Goal: Task Accomplishment & Management: Complete application form

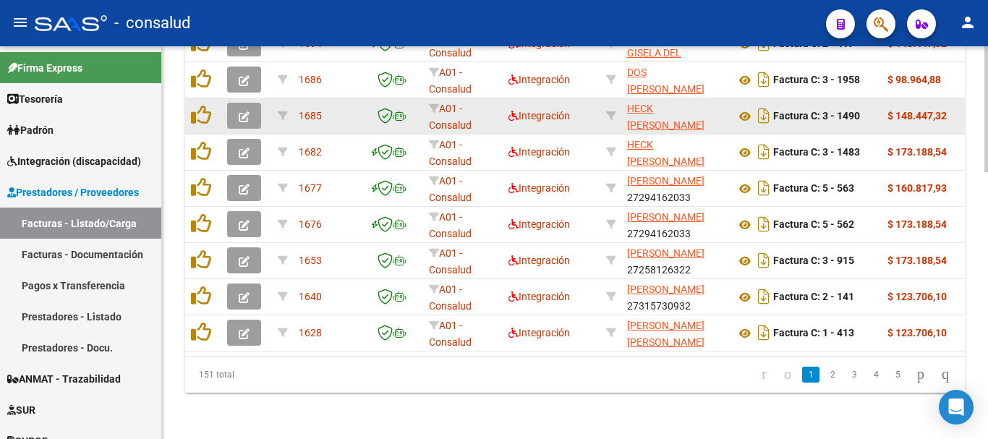
click at [251, 103] on button "button" at bounding box center [244, 116] width 34 height 26
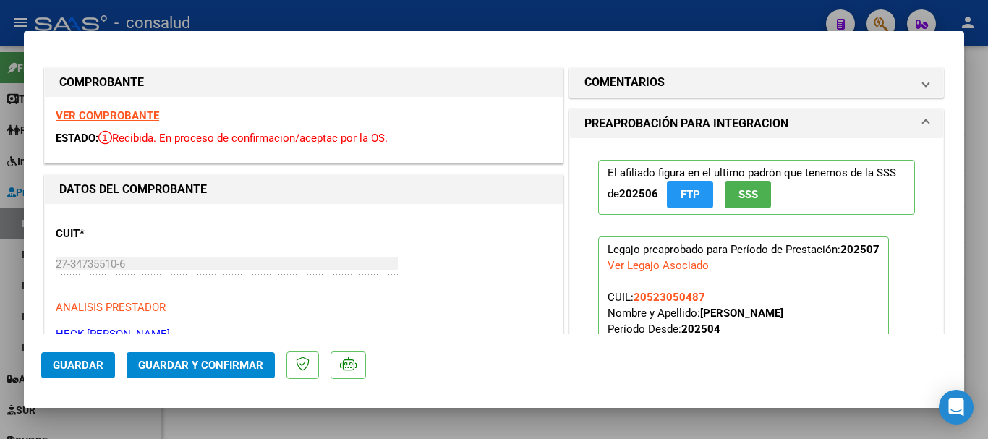
click at [221, 361] on span "Guardar y Confirmar" at bounding box center [200, 365] width 125 height 13
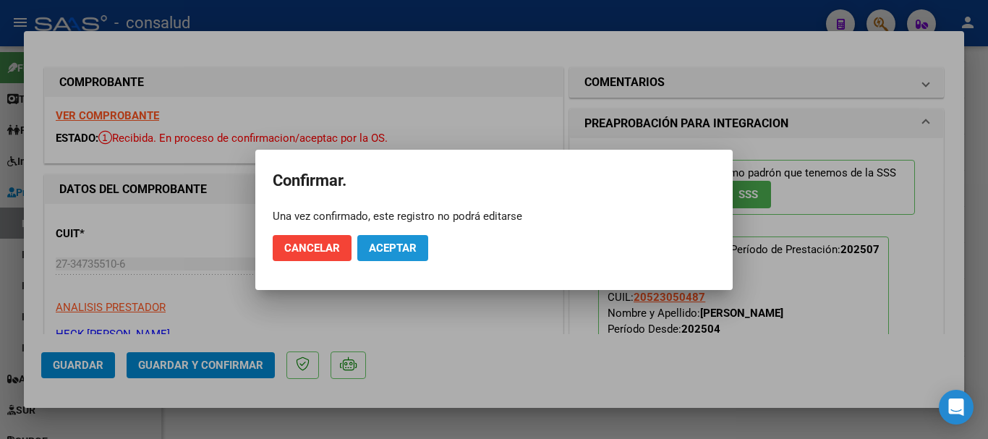
click at [385, 245] on span "Aceptar" at bounding box center [393, 247] width 48 height 13
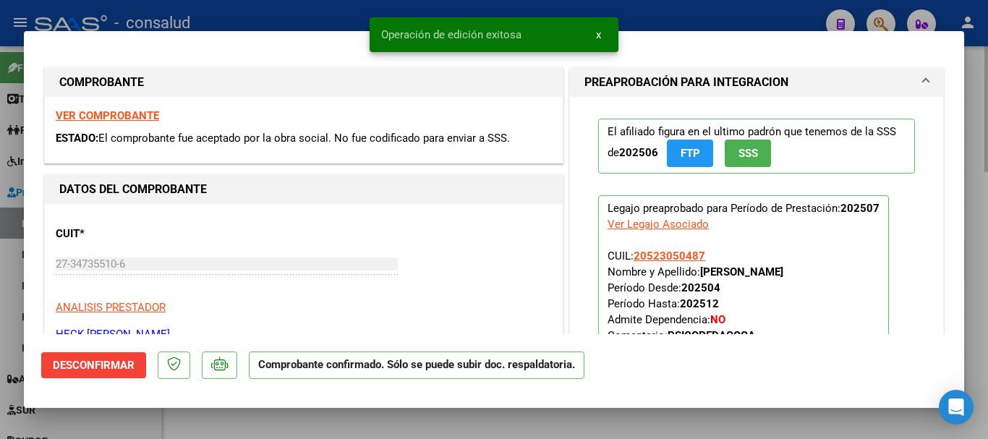
type input "$ 0,00"
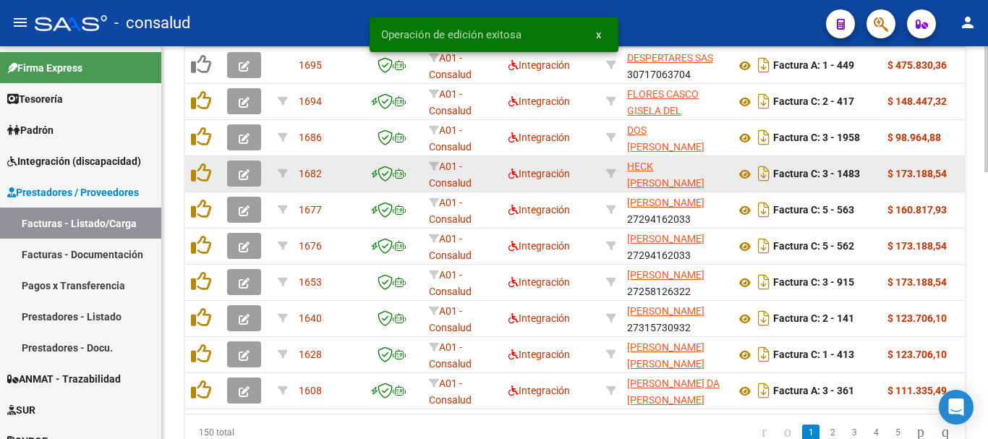
scroll to position [691, 0]
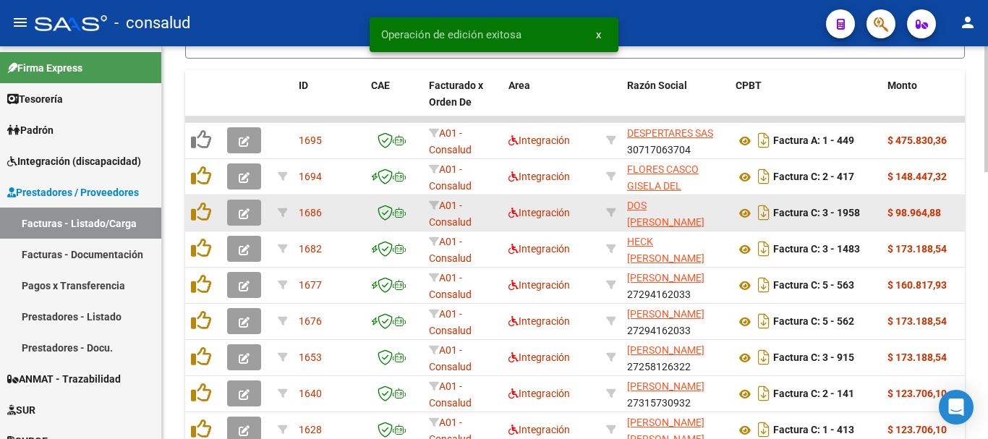
click at [242, 210] on icon "button" at bounding box center [244, 213] width 11 height 11
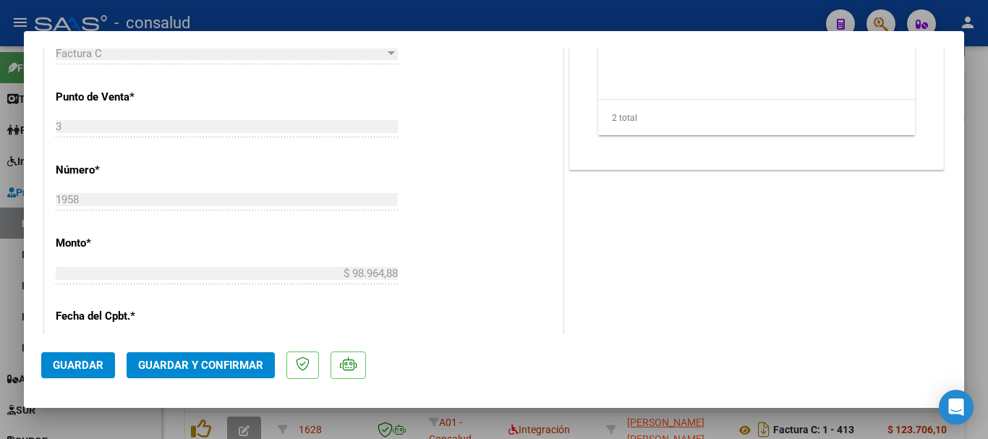
scroll to position [651, 0]
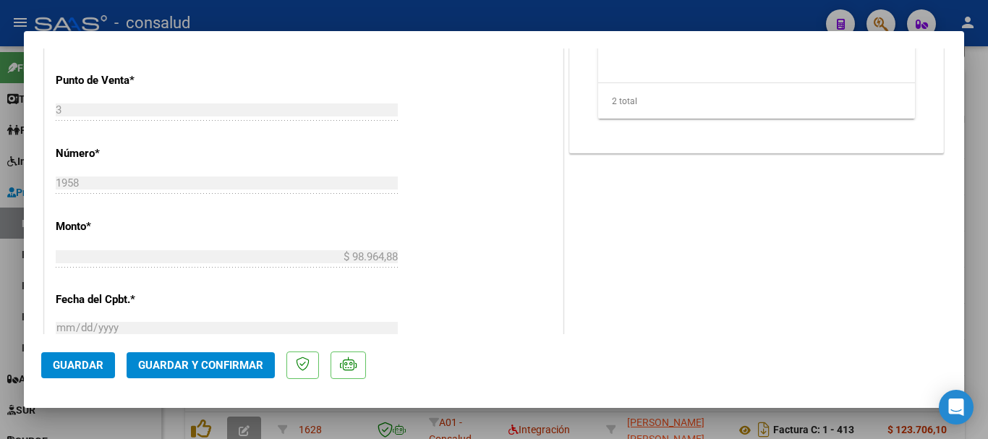
click at [228, 366] on span "Guardar y Confirmar" at bounding box center [200, 365] width 125 height 13
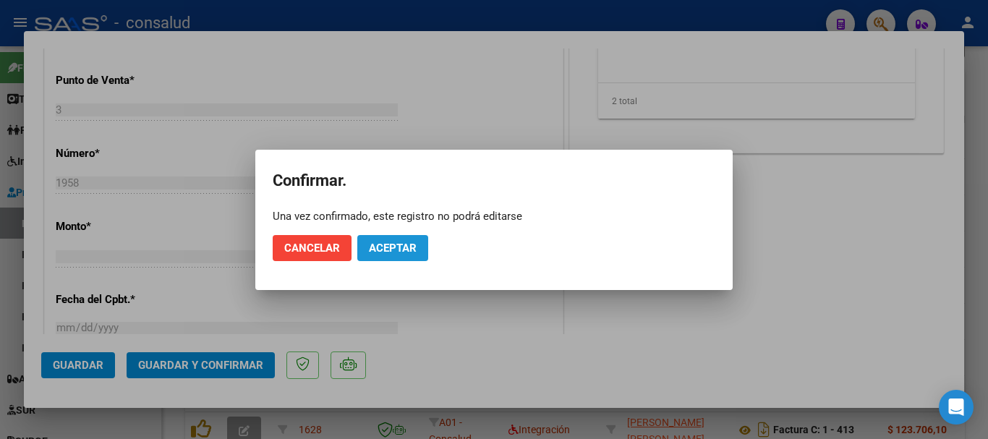
click at [407, 244] on span "Aceptar" at bounding box center [393, 247] width 48 height 13
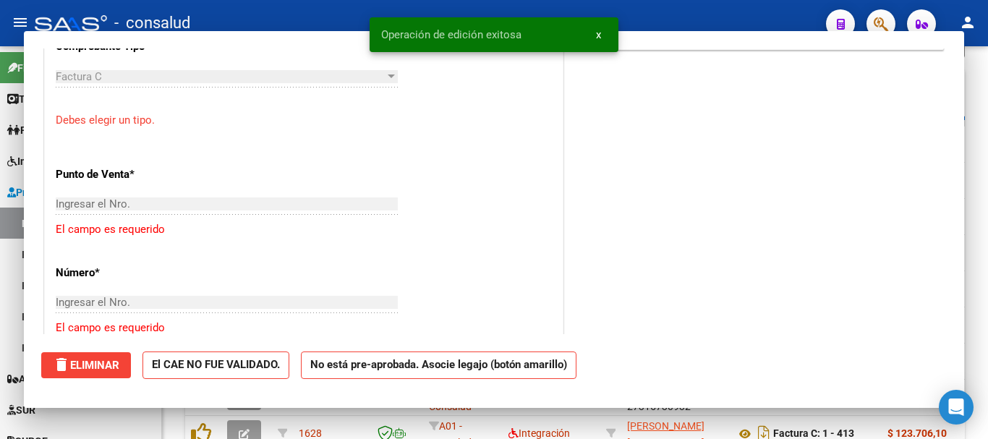
scroll to position [0, 0]
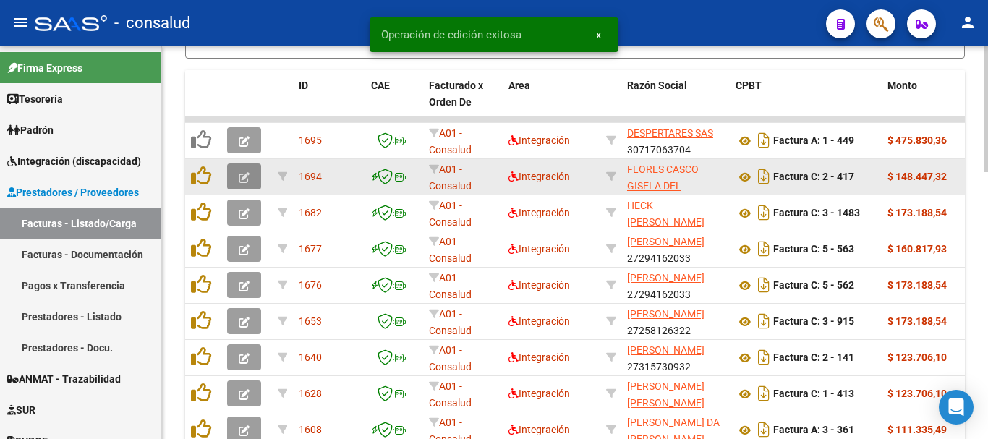
click at [236, 178] on button "button" at bounding box center [244, 176] width 34 height 26
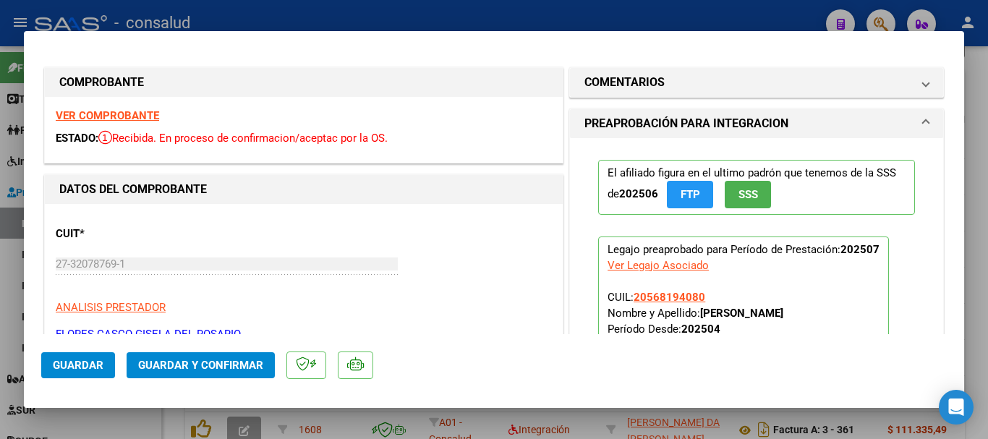
click at [124, 119] on strong "VER COMPROBANTE" at bounding box center [107, 115] width 103 height 13
click at [236, 364] on span "Guardar y Confirmar" at bounding box center [200, 365] width 125 height 13
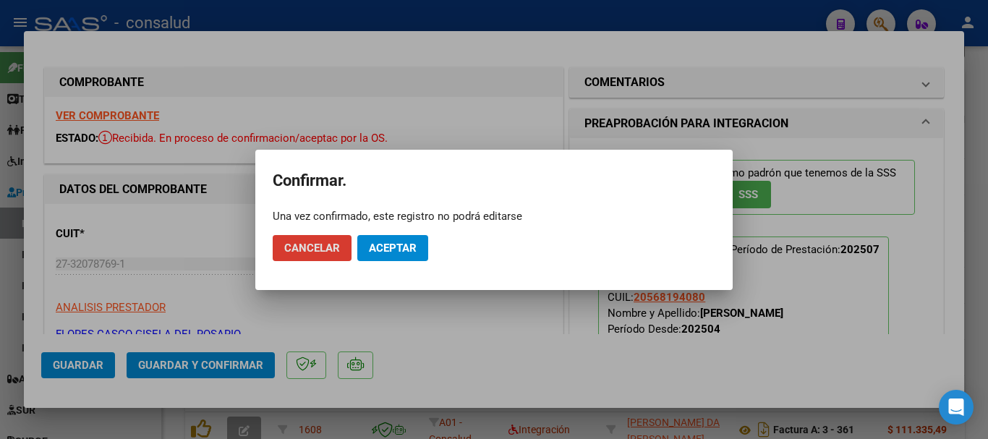
click at [396, 244] on span "Aceptar" at bounding box center [393, 247] width 48 height 13
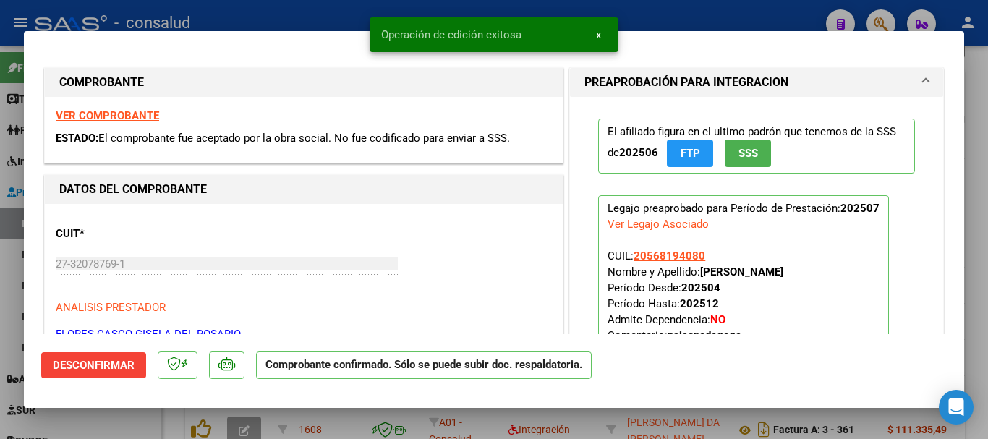
type input "$ 0,00"
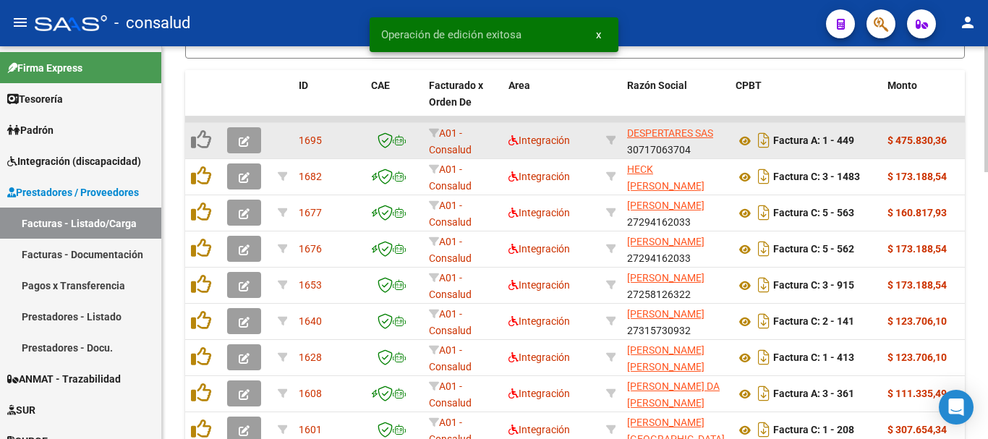
click at [250, 141] on button "button" at bounding box center [244, 140] width 34 height 26
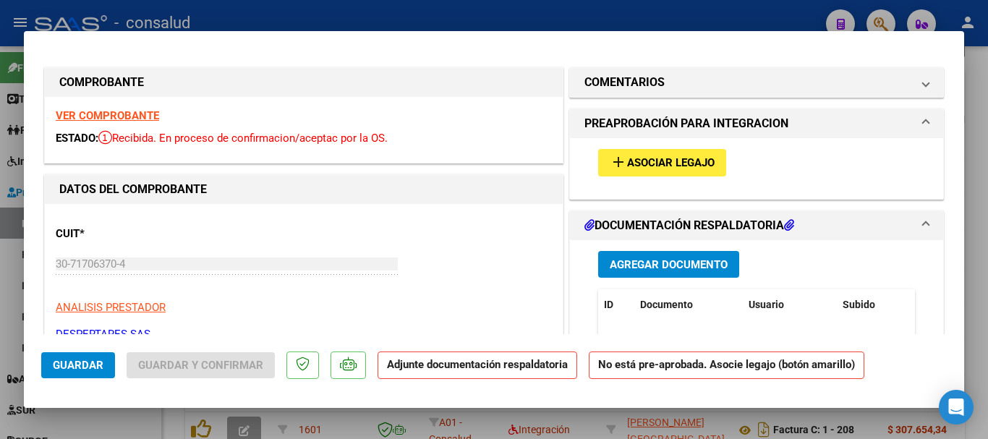
click at [103, 117] on strong "VER COMPROBANTE" at bounding box center [107, 115] width 103 height 13
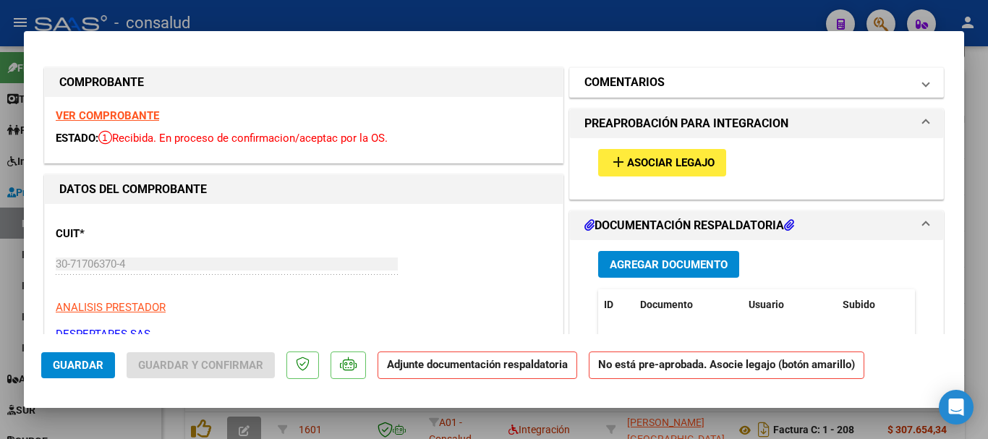
click at [678, 81] on mat-panel-title "COMENTARIOS" at bounding box center [747, 82] width 327 height 17
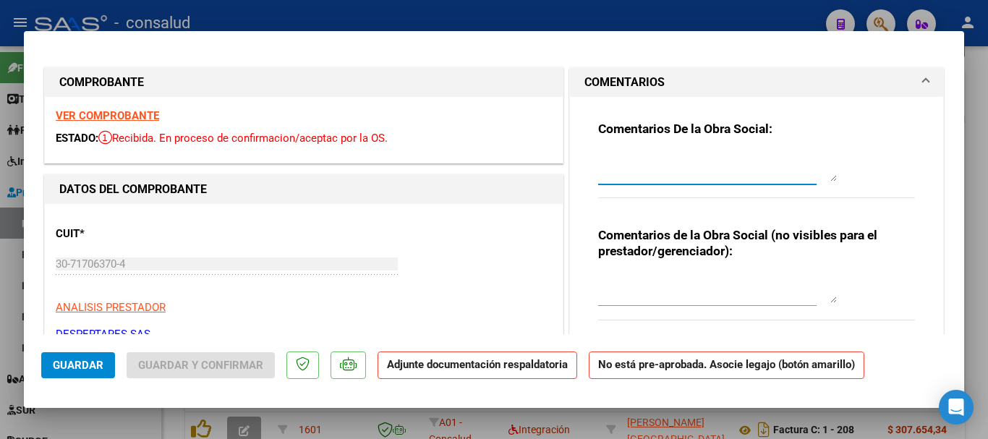
click at [678, 156] on textarea at bounding box center [717, 167] width 239 height 29
type textarea "p"
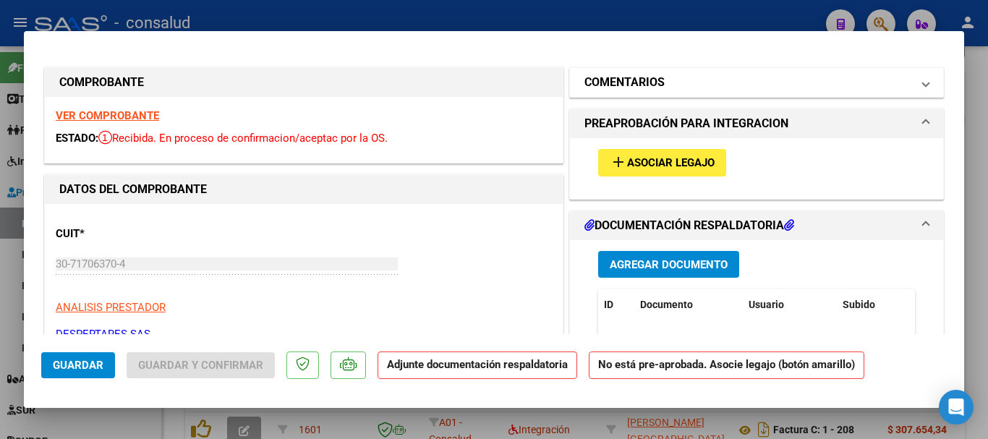
click at [684, 82] on mat-panel-title "COMENTARIOS" at bounding box center [747, 82] width 327 height 17
click at [682, 82] on mat-panel-title "COMENTARIOS" at bounding box center [747, 82] width 327 height 17
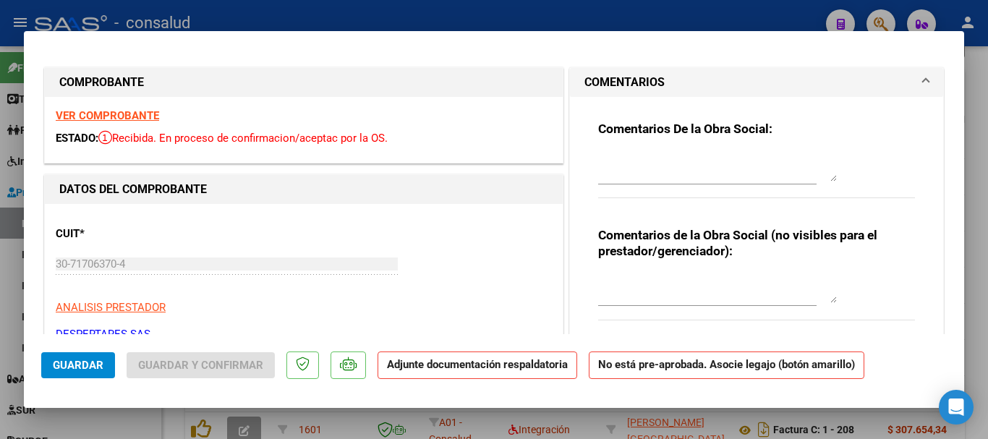
click at [674, 150] on div "Comentarios De la Obra Social:" at bounding box center [756, 167] width 317 height 93
click at [674, 160] on textarea at bounding box center [717, 167] width 239 height 29
type textarea "p"
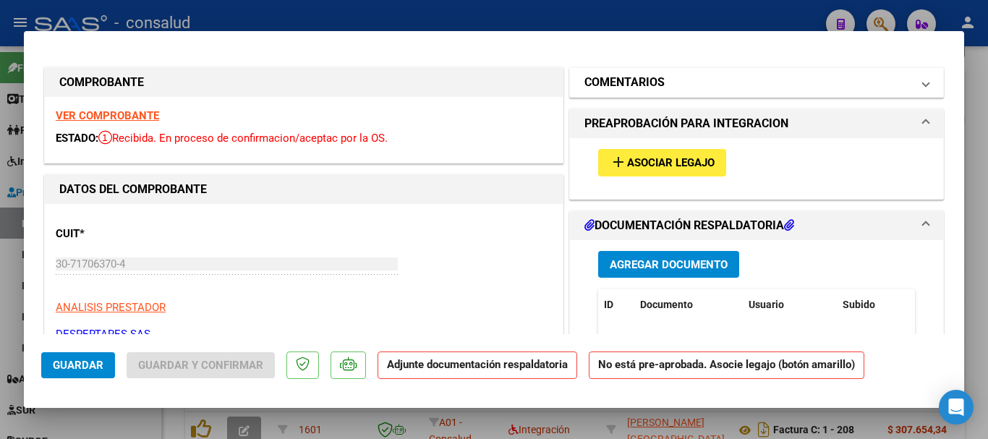
click at [665, 78] on mat-panel-title "COMENTARIOS" at bounding box center [747, 82] width 327 height 17
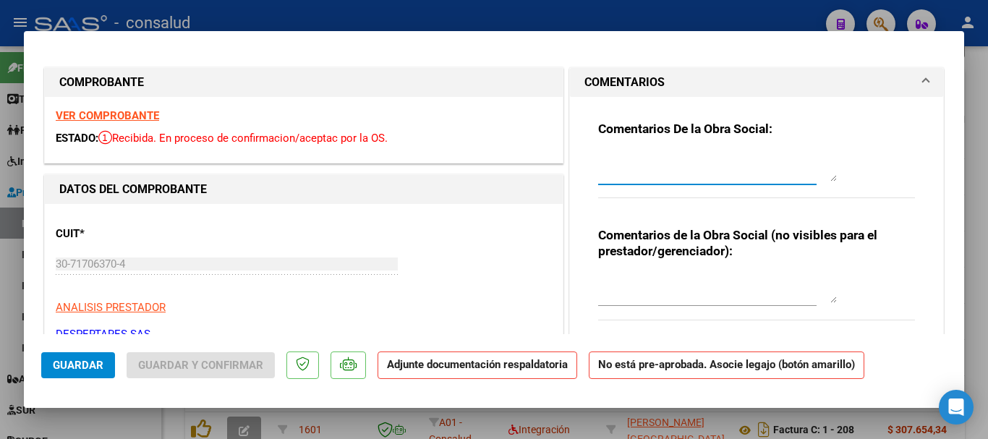
click at [652, 153] on textarea at bounding box center [717, 167] width 239 height 29
click at [638, 159] on textarea "PERIODO NO CORRESPONDE A PRESTADORES SANATORIALES." at bounding box center [717, 167] width 239 height 29
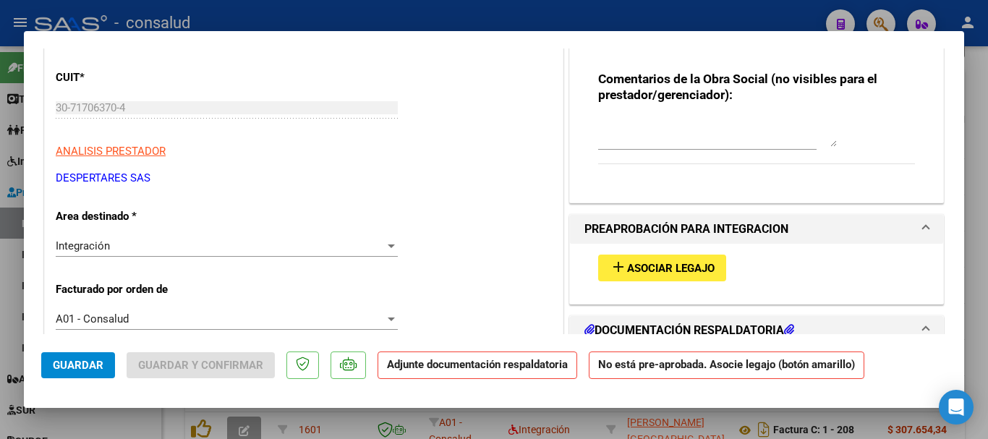
scroll to position [289, 0]
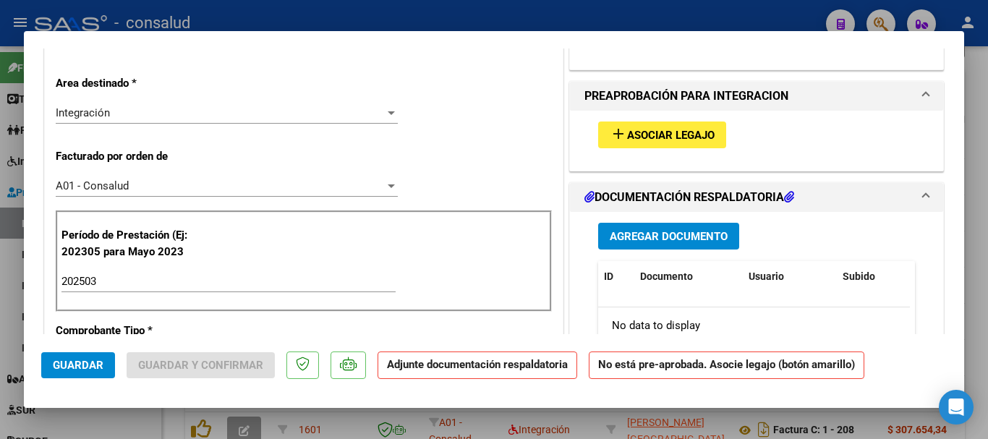
type textarea "PERIODO MARZO NO CORRESPONDE A PRESTADORES SANATORIALES."
click at [73, 364] on span "Guardar" at bounding box center [78, 365] width 51 height 13
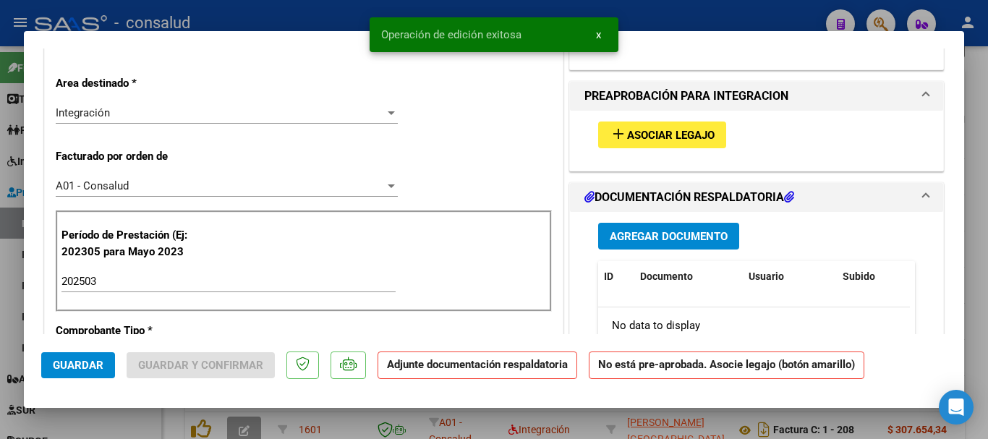
type input "$ 0,00"
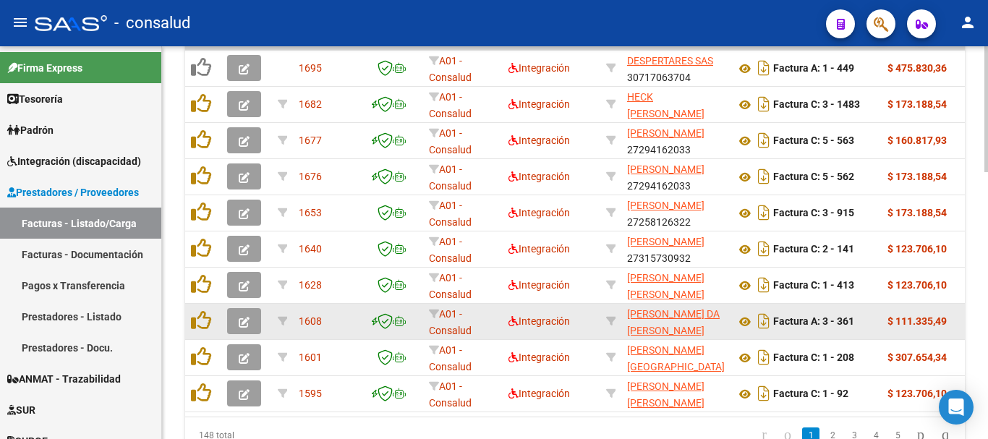
scroll to position [691, 0]
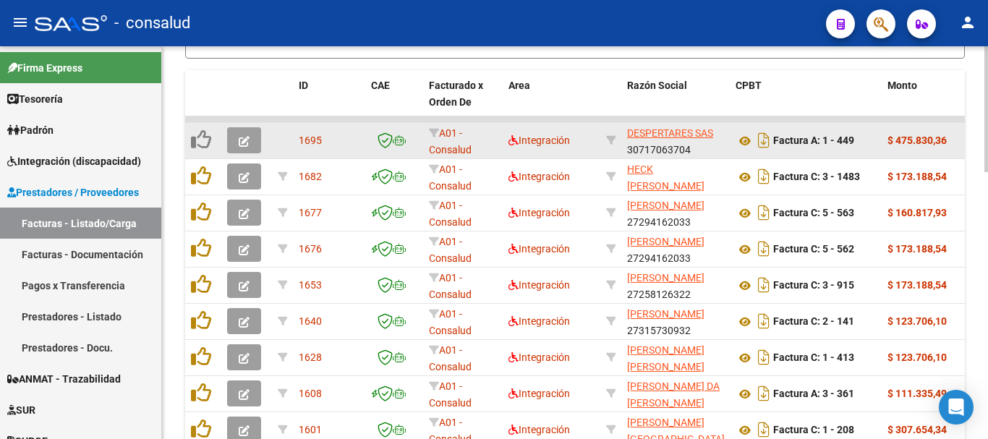
click at [261, 139] on div at bounding box center [246, 140] width 39 height 26
click at [249, 140] on icon "button" at bounding box center [244, 141] width 11 height 11
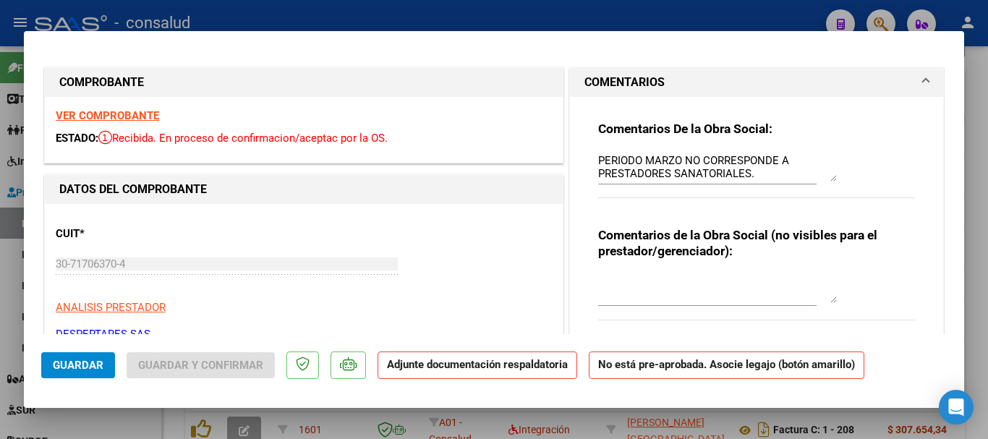
click at [114, 109] on strong "VER COMPROBANTE" at bounding box center [107, 115] width 103 height 13
type input "$ 0,00"
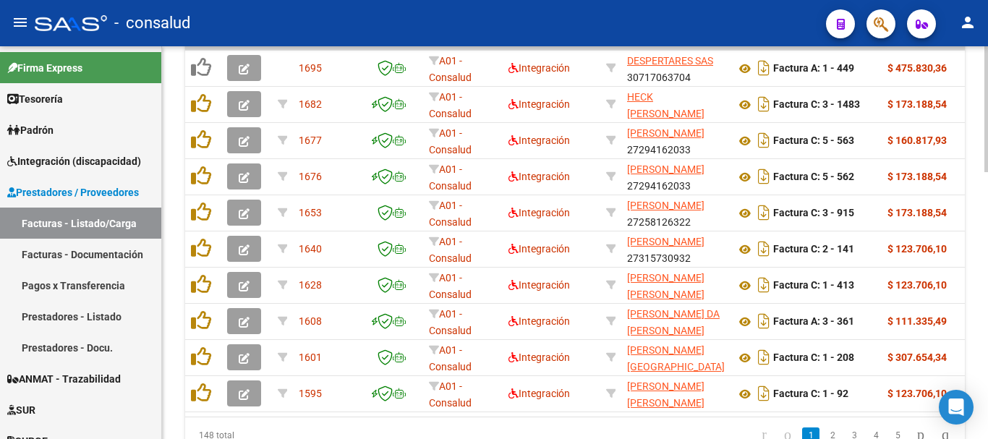
scroll to position [836, 0]
